Goal: Check status

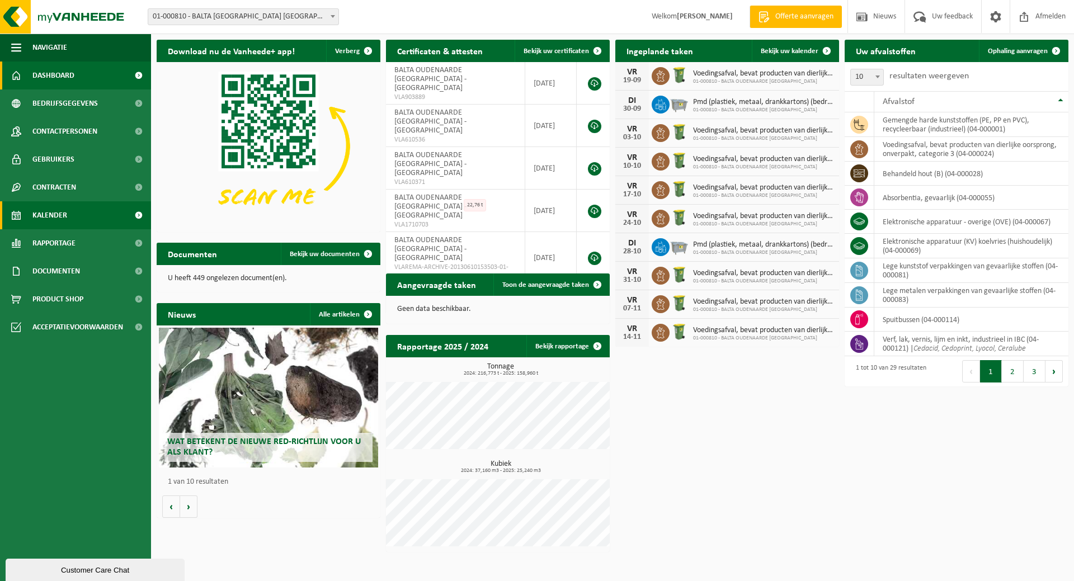
click at [48, 216] on span "Kalender" at bounding box center [49, 215] width 35 height 28
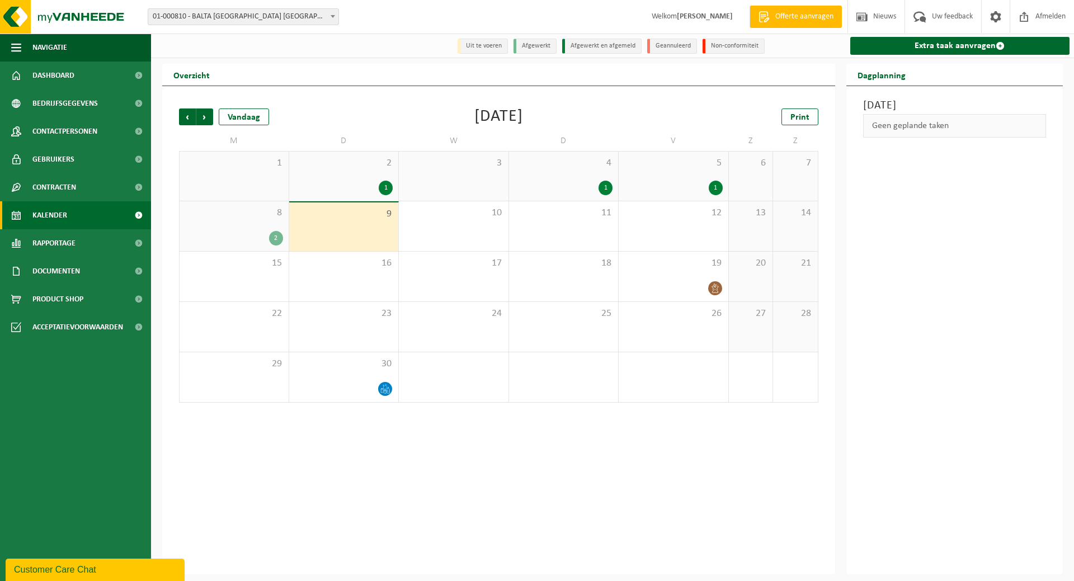
click at [234, 227] on div "8 2" at bounding box center [234, 226] width 109 height 50
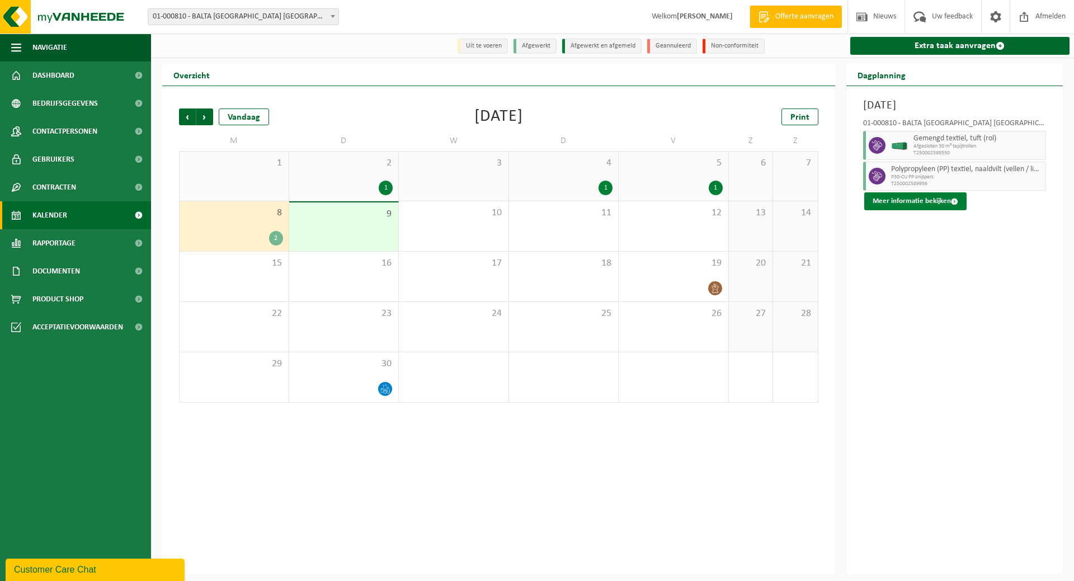
click at [902, 198] on button "Meer informatie bekijken" at bounding box center [915, 201] width 102 height 18
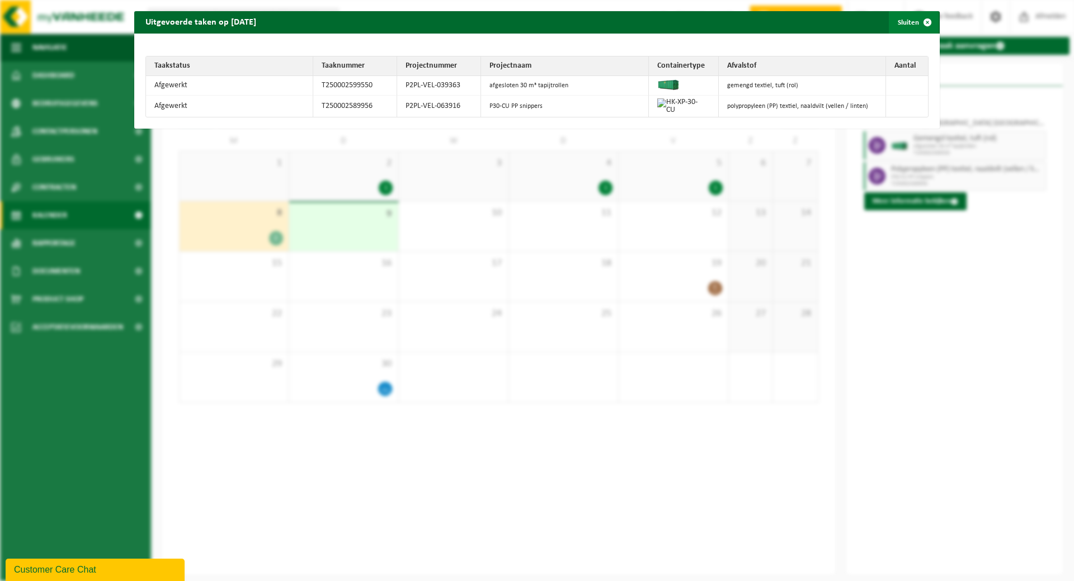
click at [907, 17] on button "Sluiten" at bounding box center [914, 22] width 50 height 22
